Goal: Transaction & Acquisition: Purchase product/service

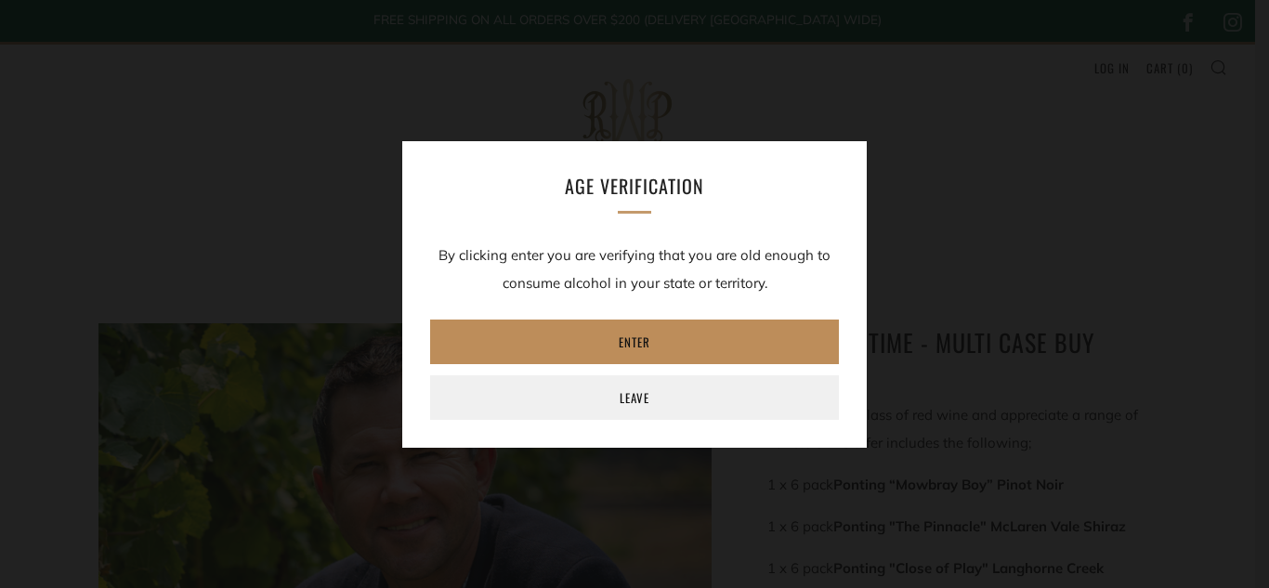
click at [606, 340] on link "Enter" at bounding box center [634, 341] width 409 height 45
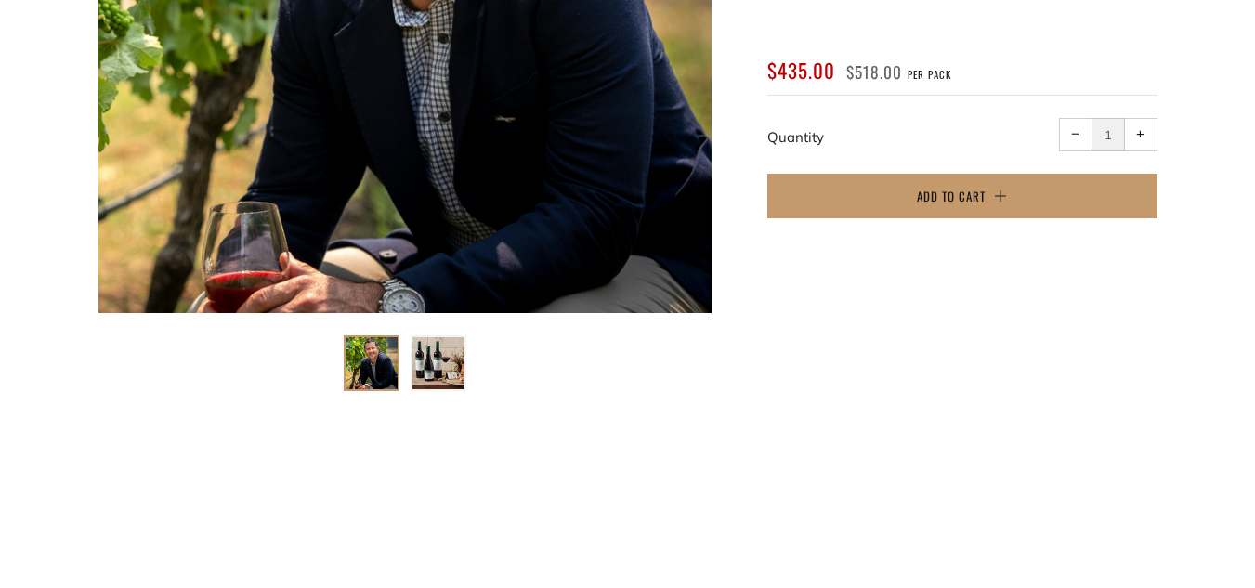
scroll to position [650, 0]
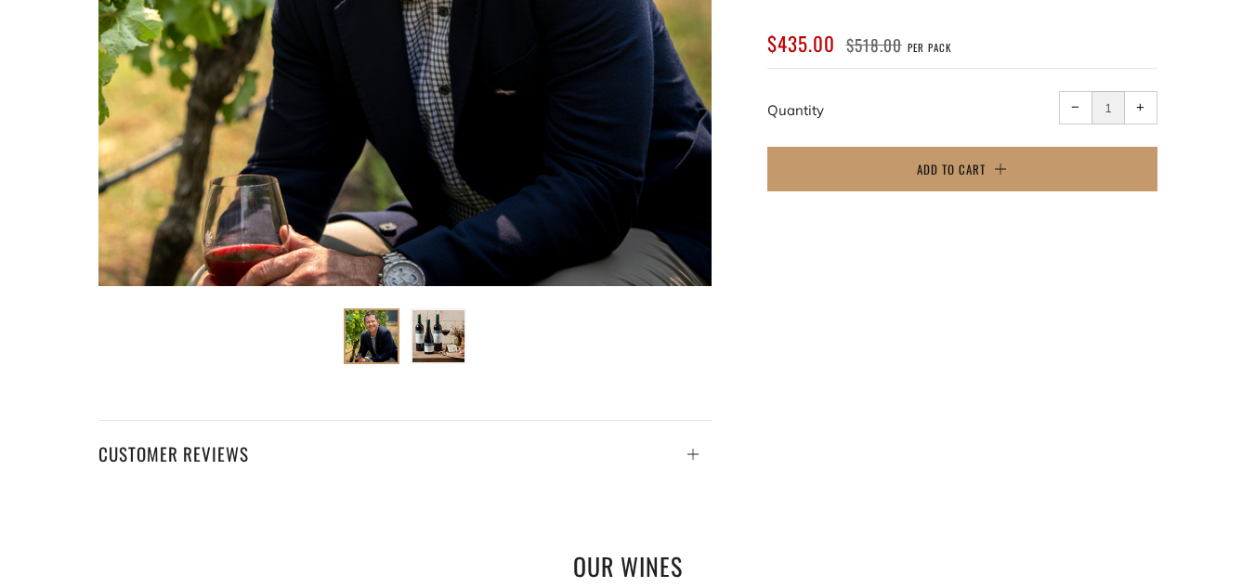
click at [446, 345] on img at bounding box center [438, 336] width 52 height 52
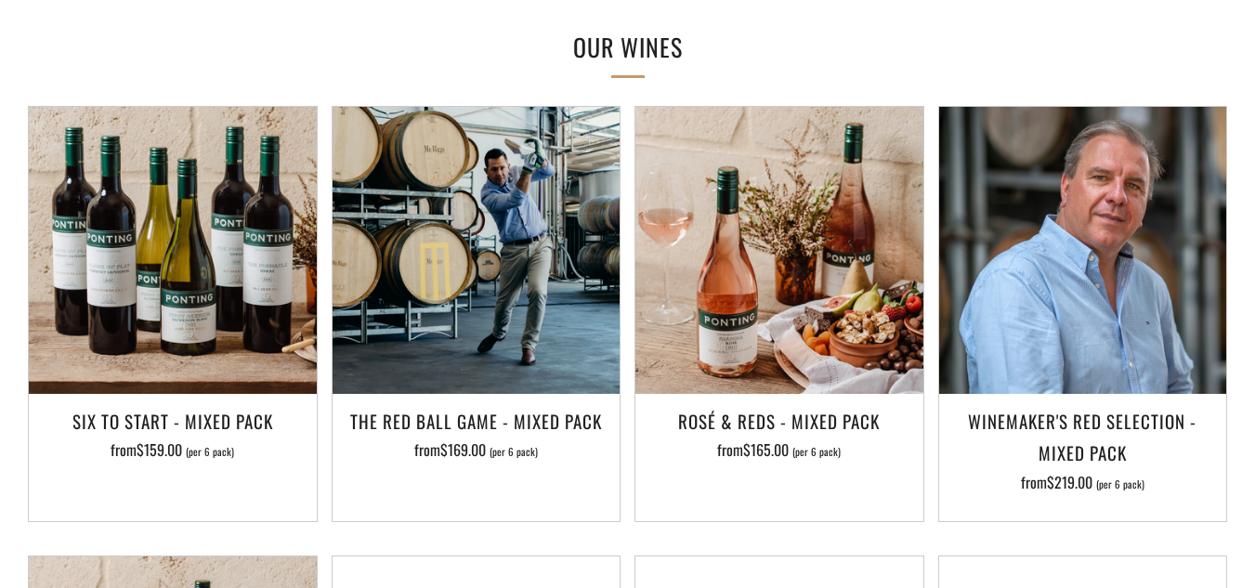
scroll to position [1207, 0]
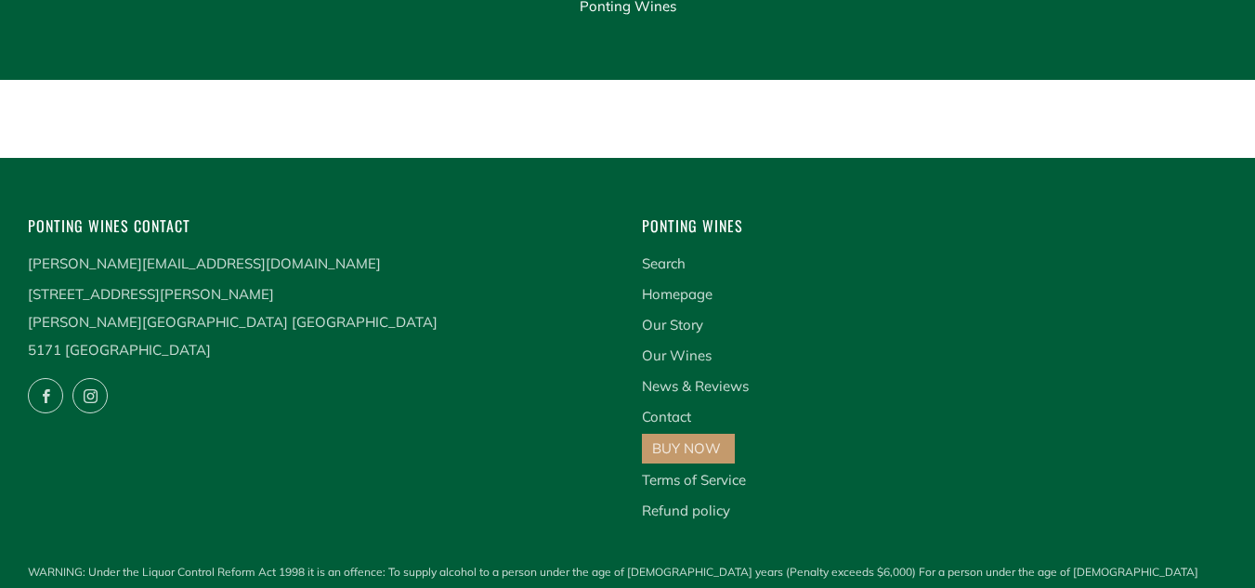
scroll to position [2595, 0]
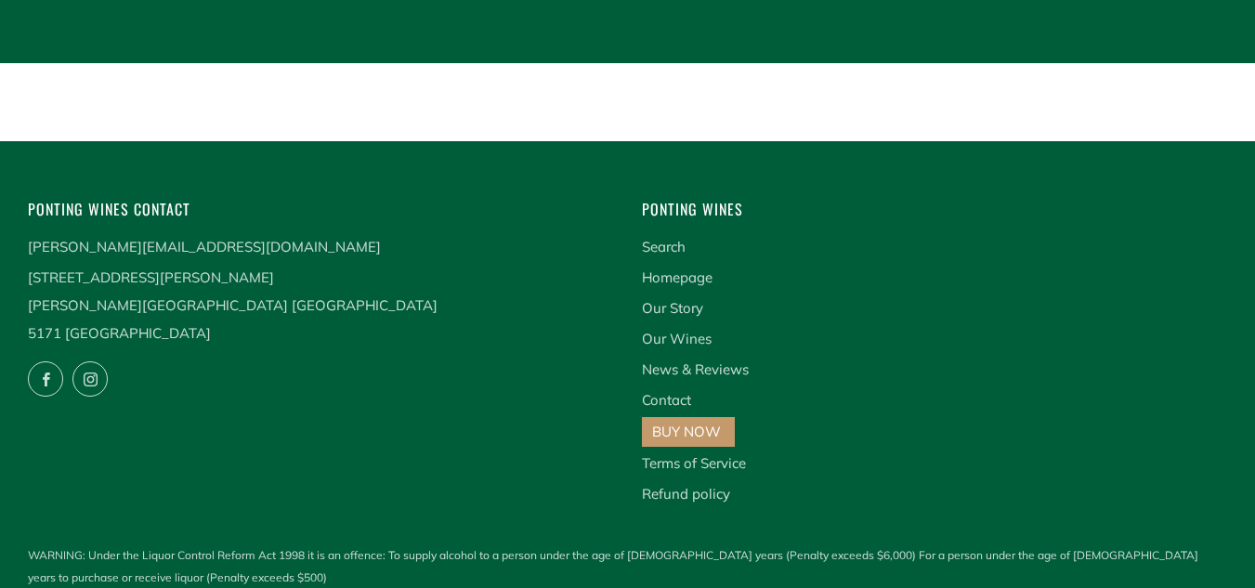
click at [680, 423] on link "BUY NOW" at bounding box center [686, 432] width 69 height 18
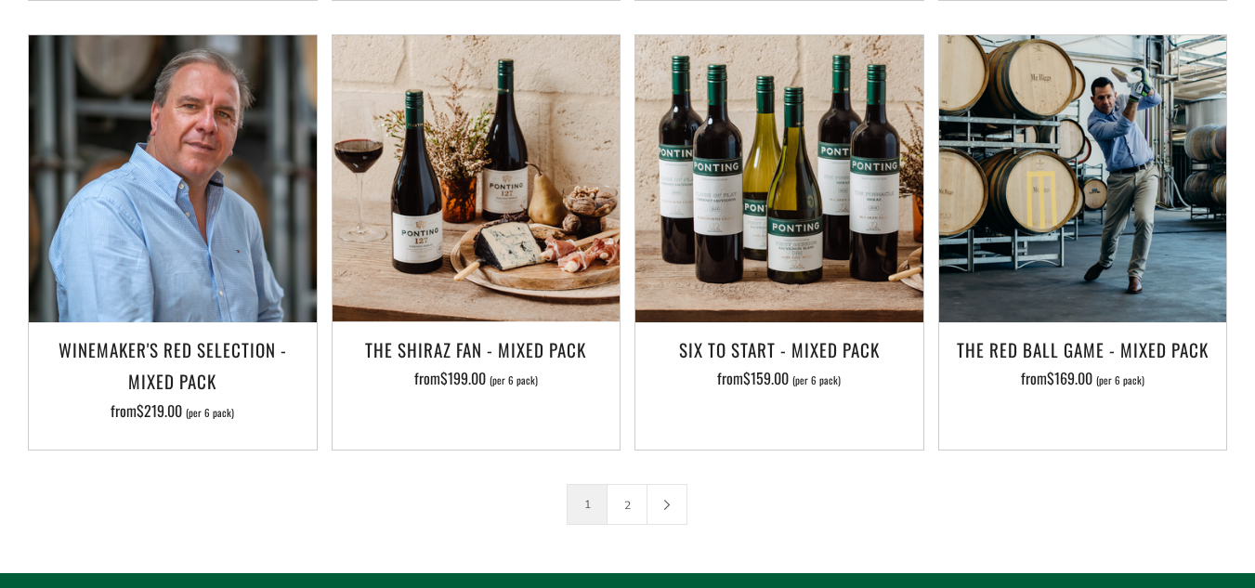
scroll to position [2879, 0]
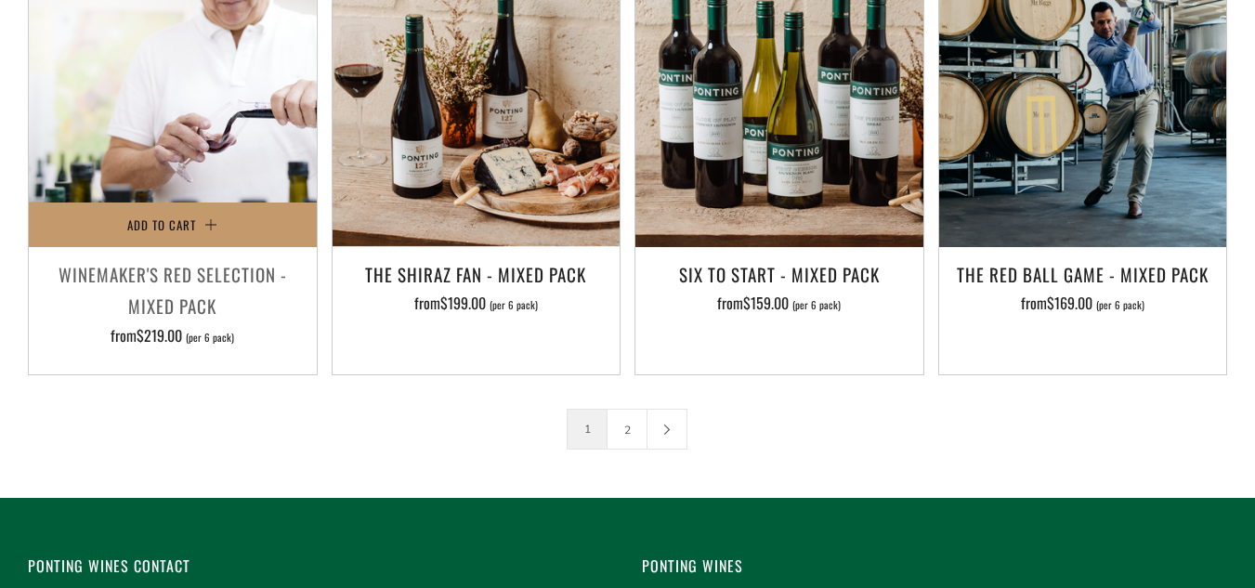
click at [252, 142] on img at bounding box center [173, 104] width 288 height 288
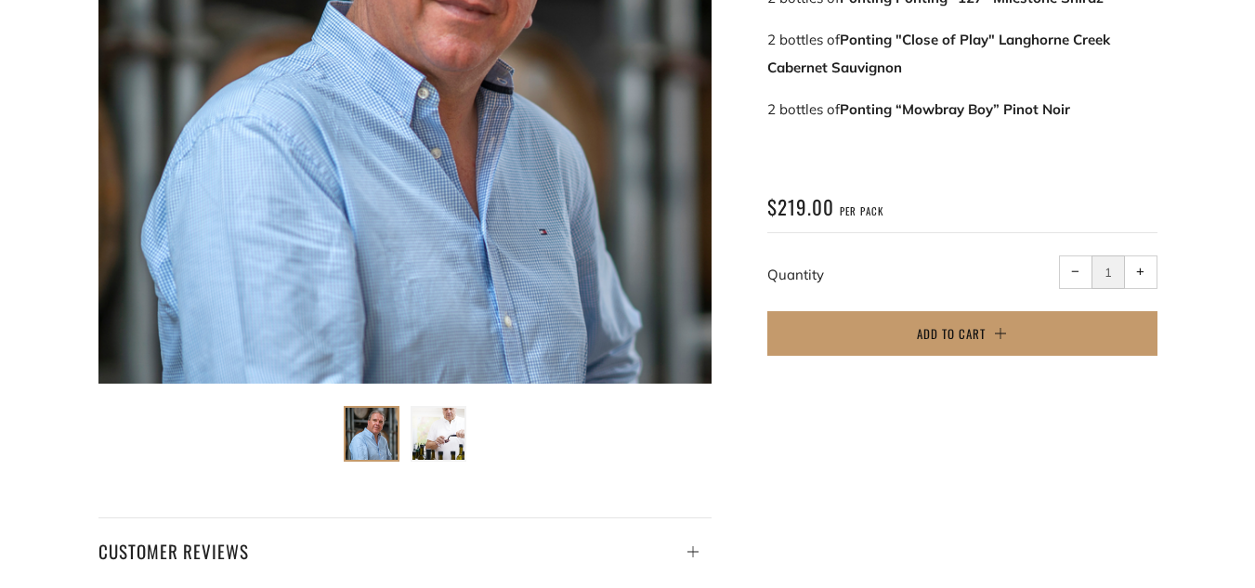
scroll to position [557, 0]
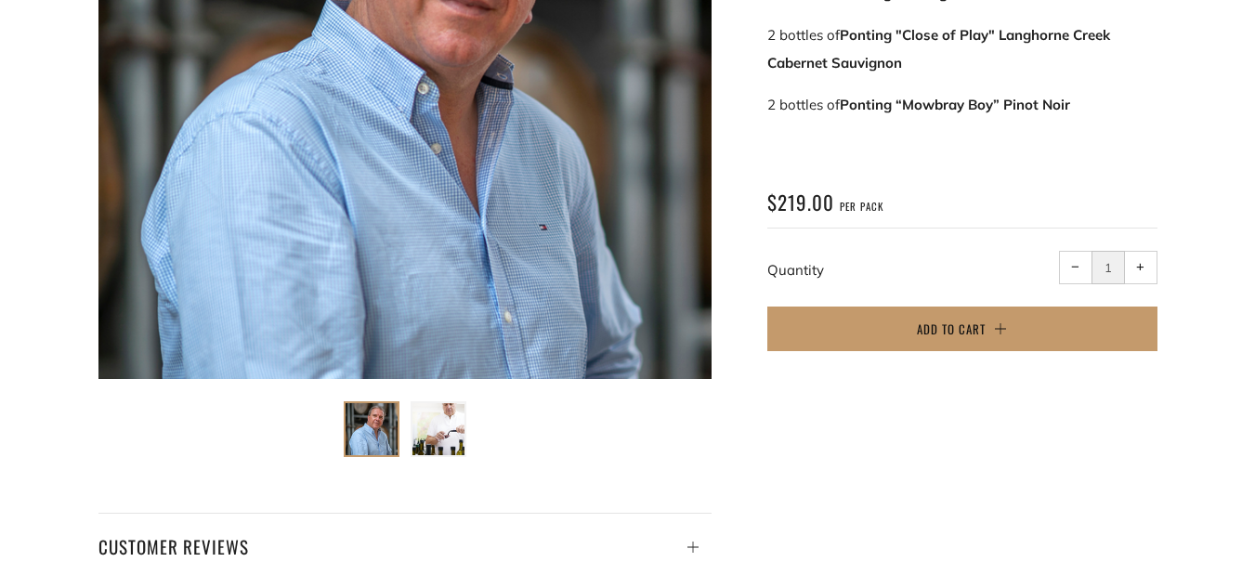
click at [456, 426] on img at bounding box center [438, 429] width 52 height 52
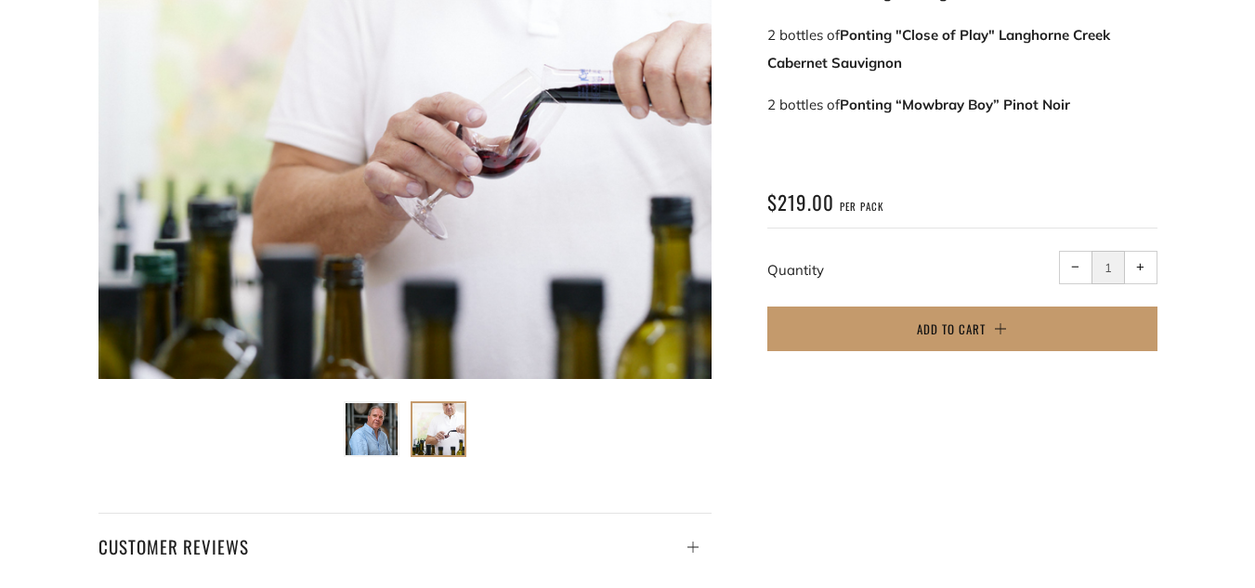
click at [379, 432] on img at bounding box center [371, 429] width 52 height 52
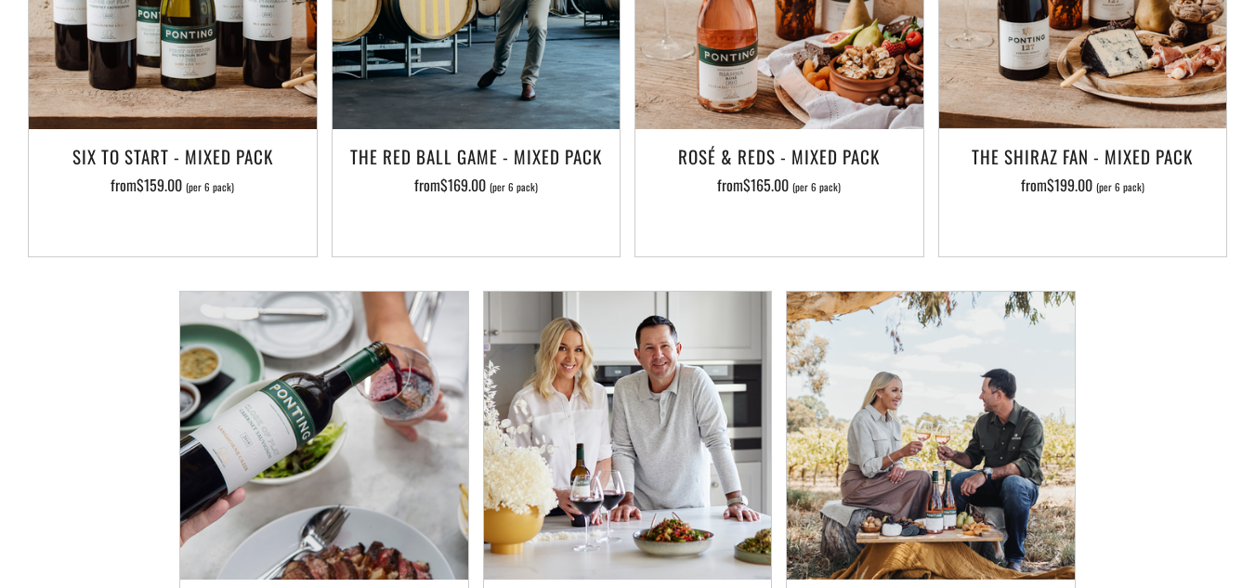
scroll to position [1672, 0]
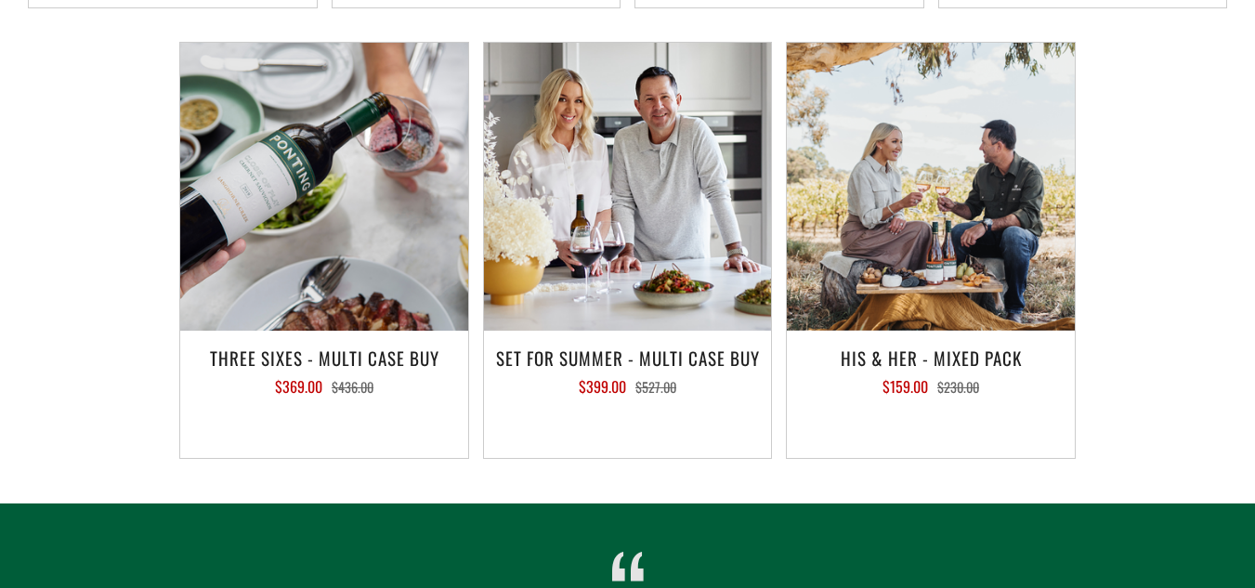
click at [774, 145] on div at bounding box center [627, 156] width 1255 height 978
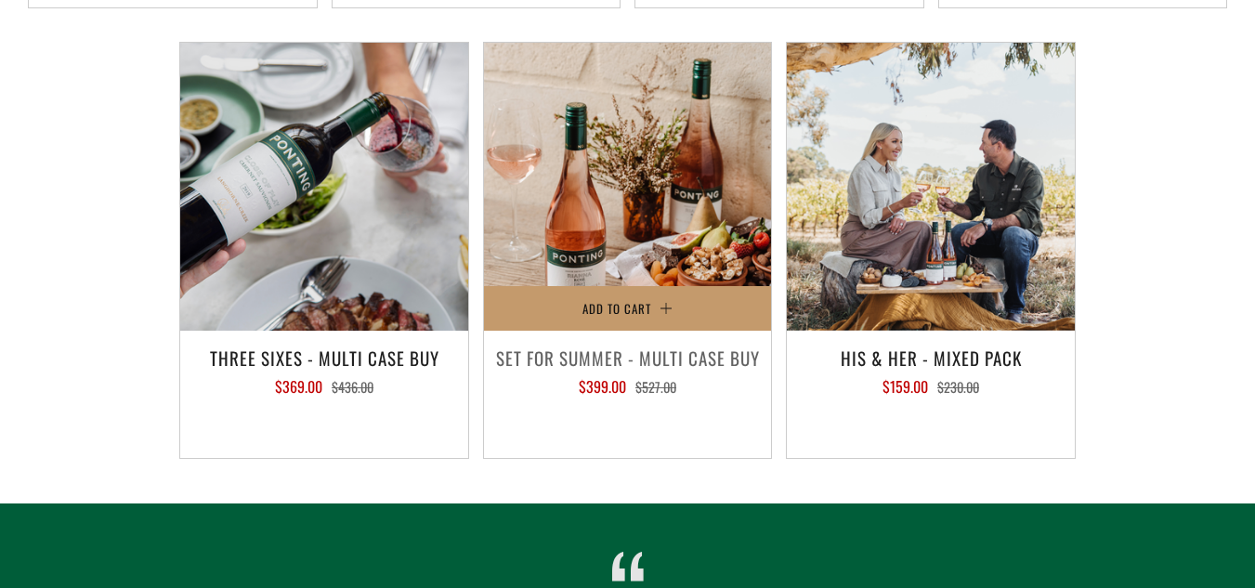
click at [709, 215] on img at bounding box center [628, 187] width 288 height 288
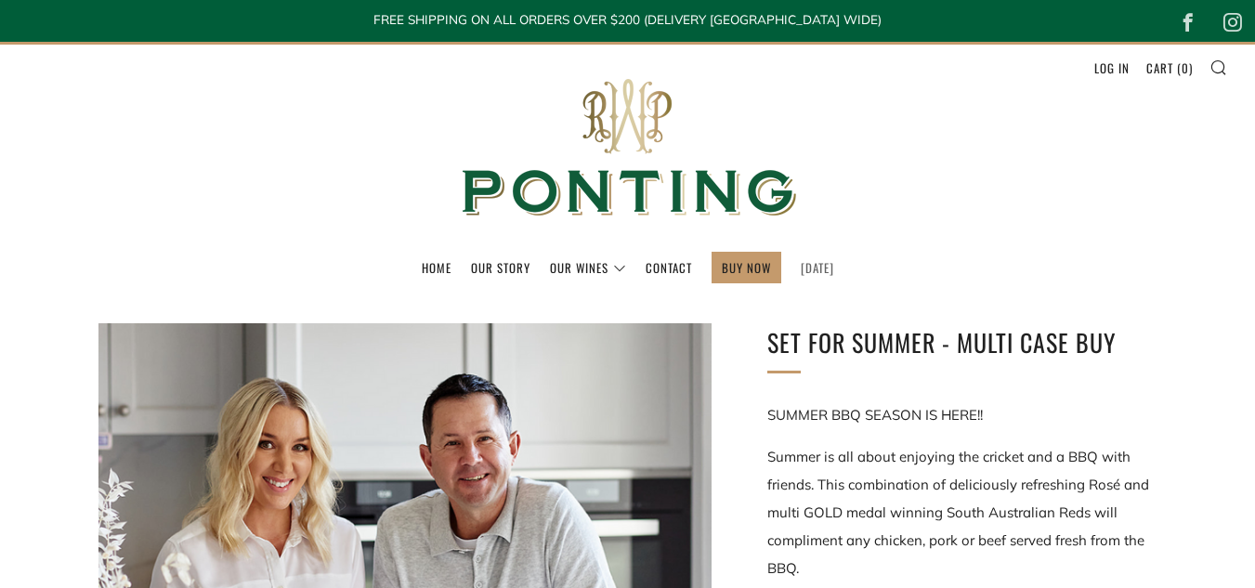
click at [810, 266] on link "[DATE]" at bounding box center [816, 268] width 33 height 30
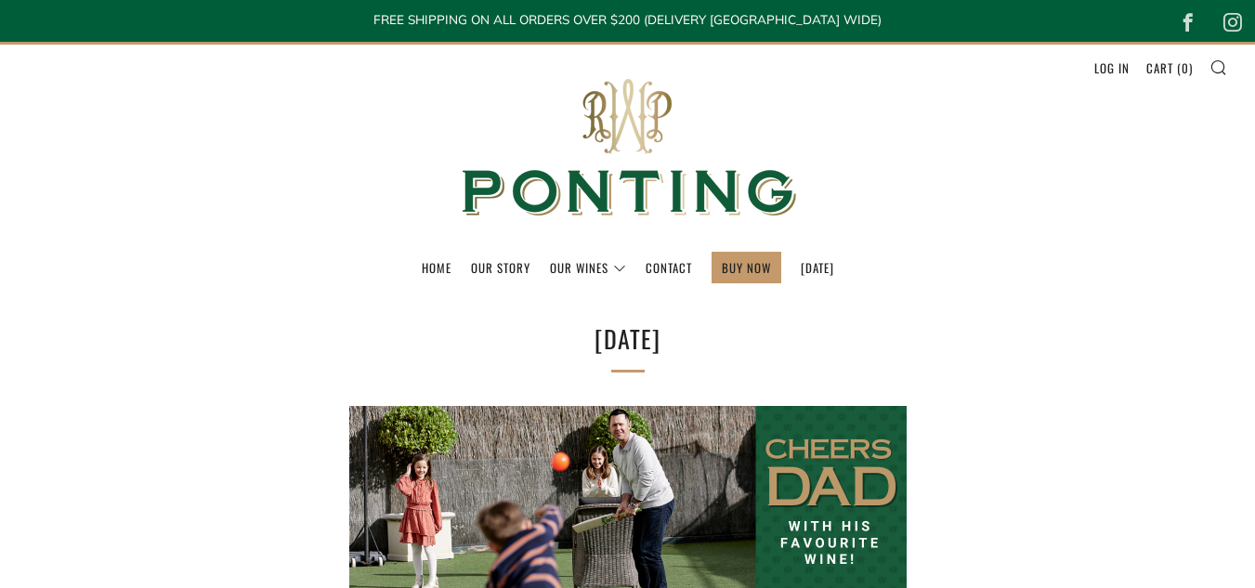
select select "best-selling"
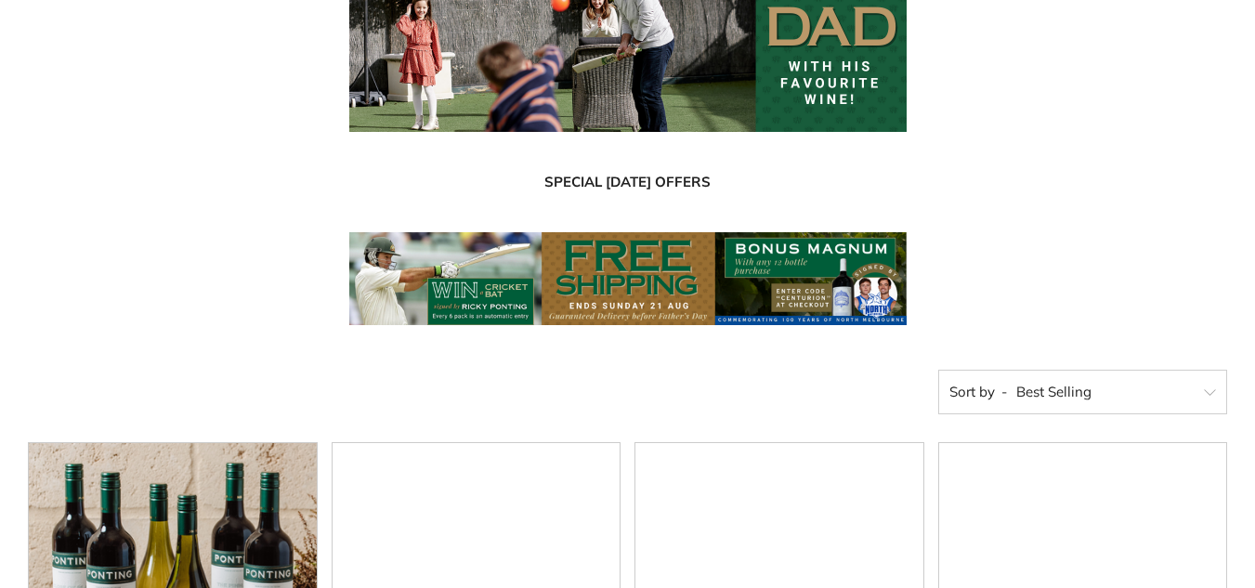
scroll to position [464, 0]
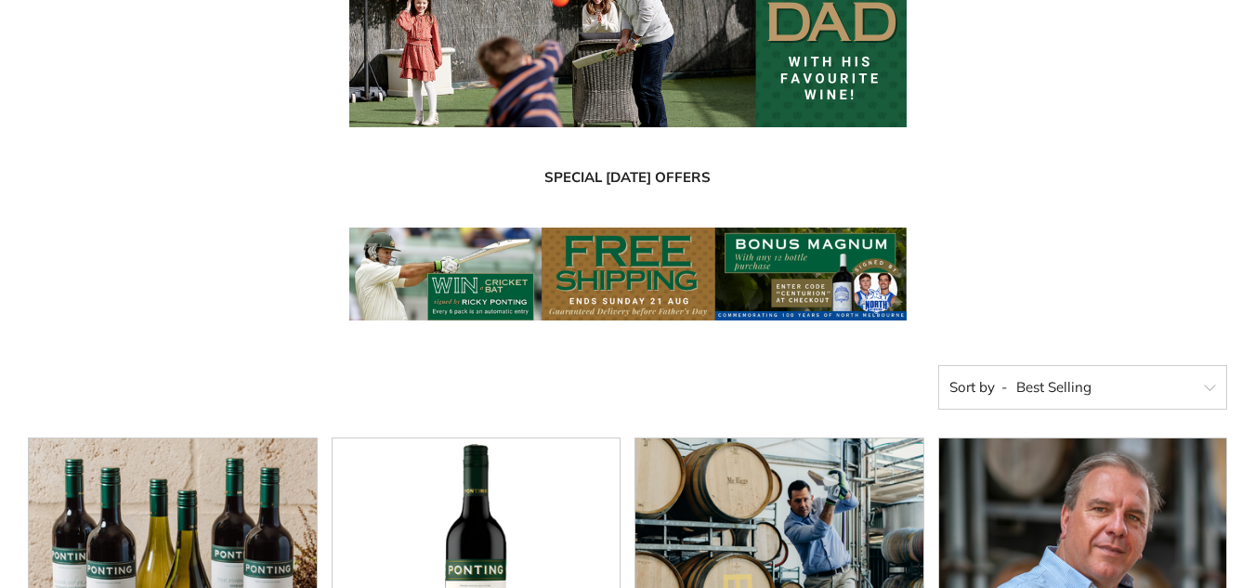
click at [764, 257] on img at bounding box center [627, 274] width 557 height 93
click at [716, 50] on img at bounding box center [627, 34] width 557 height 186
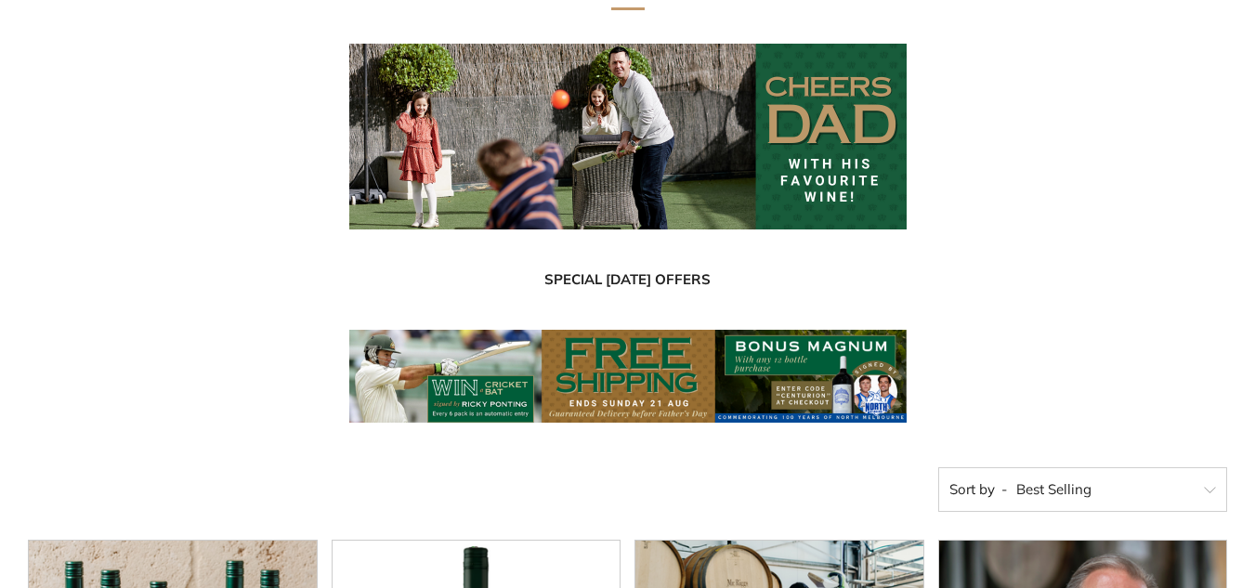
scroll to position [371, 0]
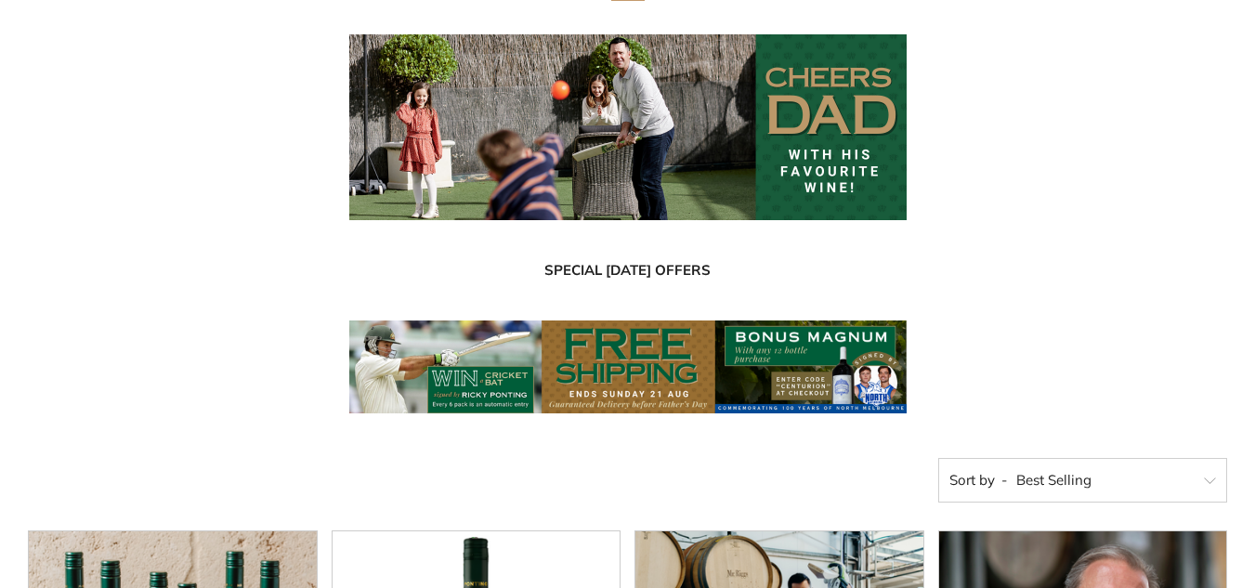
click at [659, 148] on img at bounding box center [627, 127] width 557 height 186
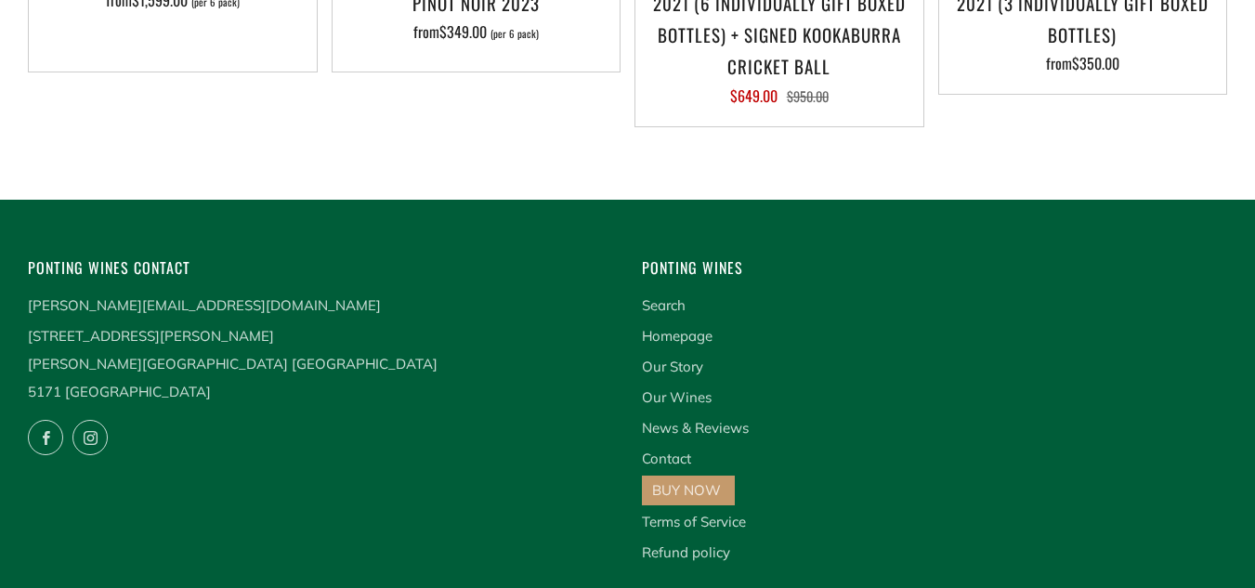
scroll to position [2693, 0]
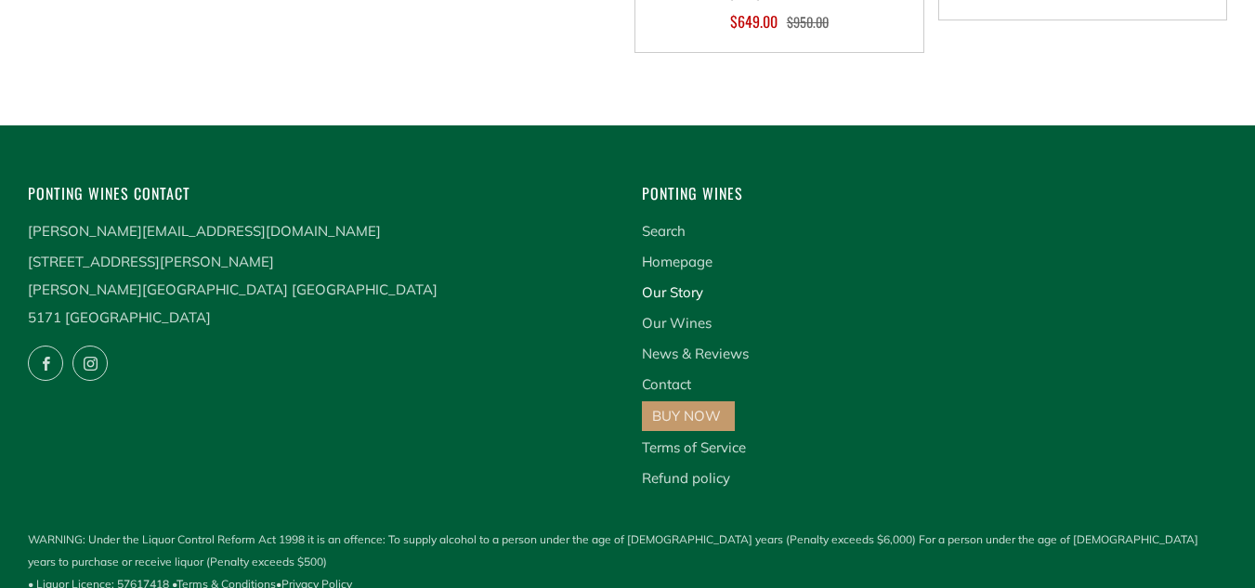
click at [683, 297] on link "Our Story" at bounding box center [672, 292] width 61 height 18
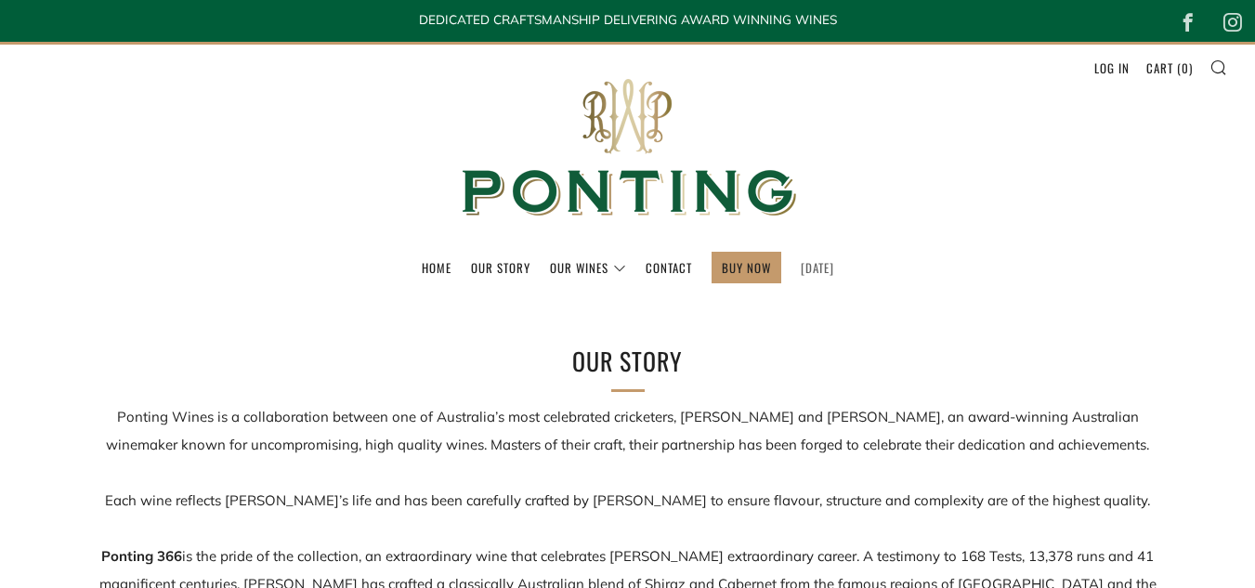
click at [834, 264] on link "[DATE]" at bounding box center [816, 268] width 33 height 30
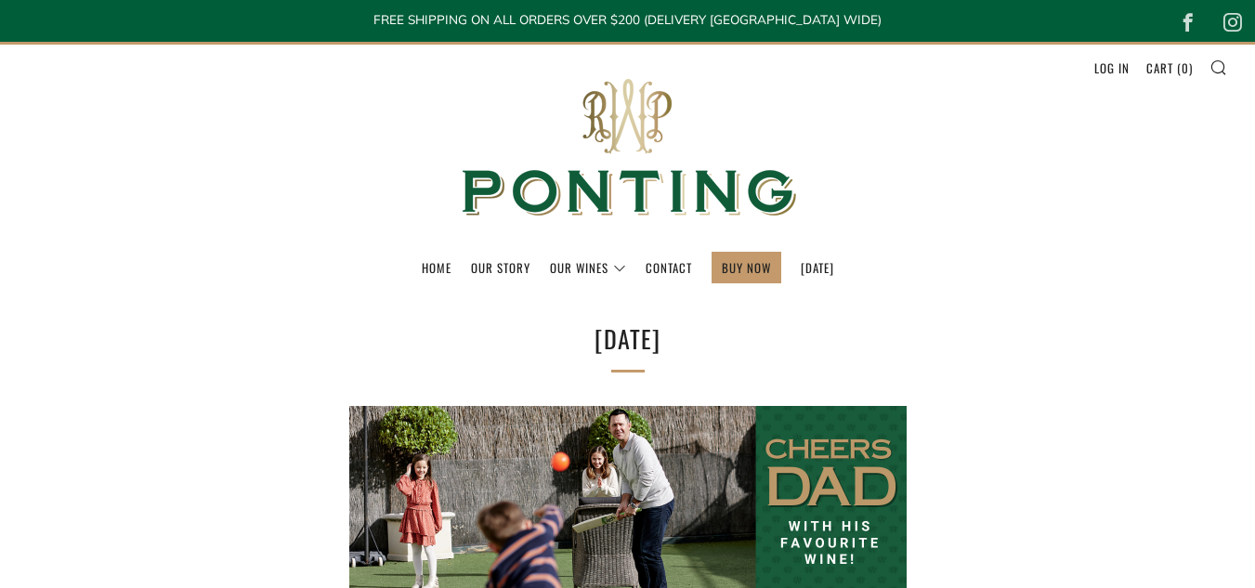
select select "best-selling"
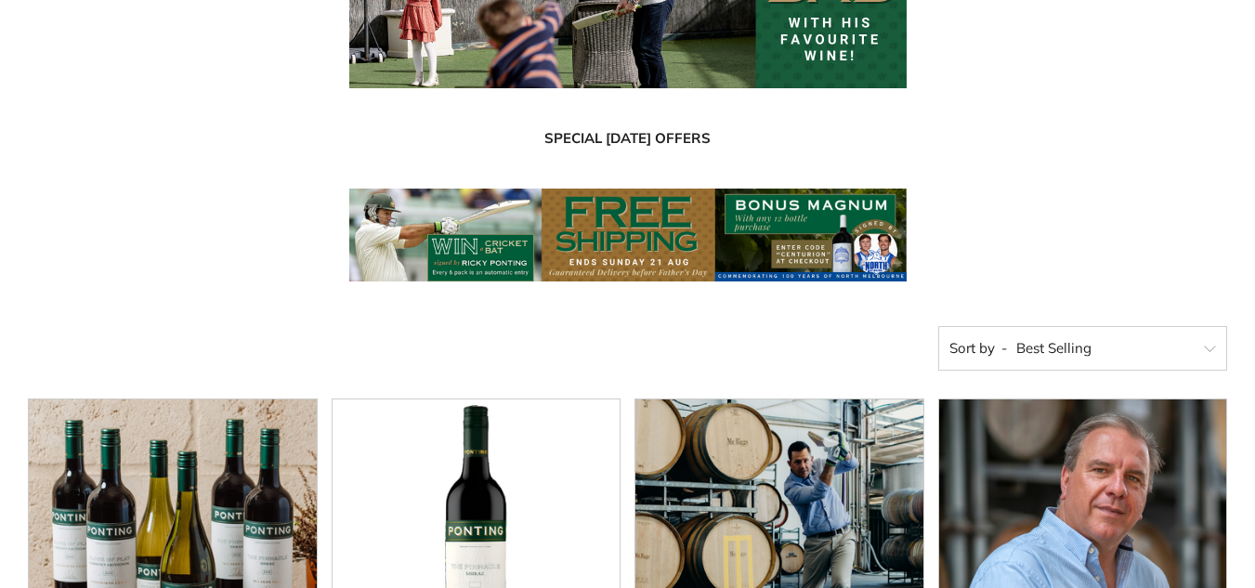
scroll to position [836, 0]
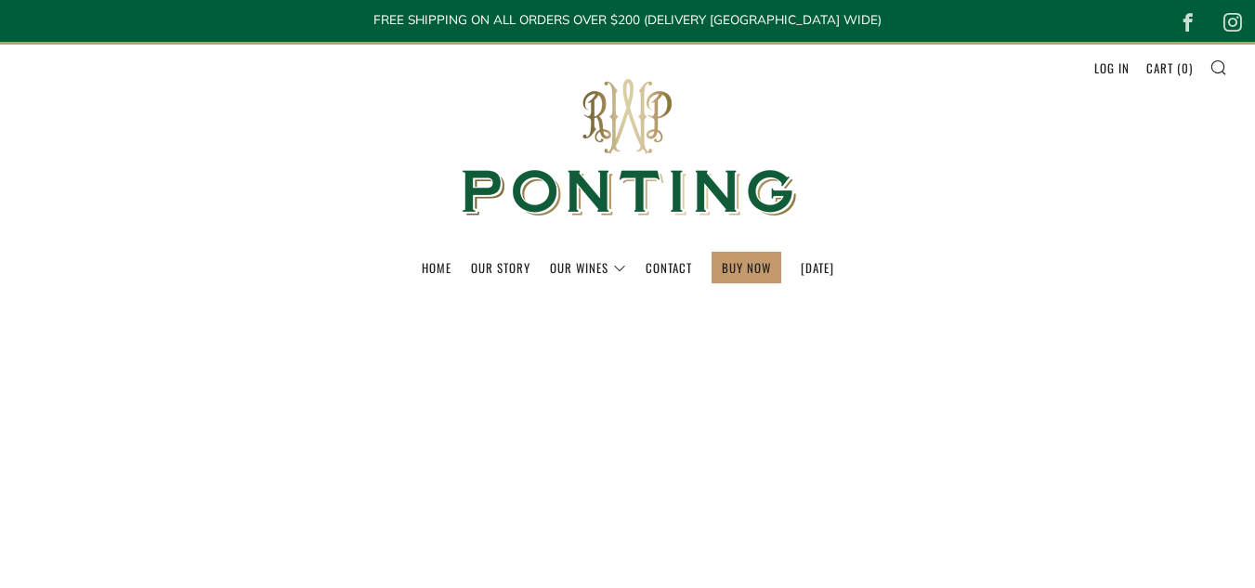
select select "best-selling"
